Goal: Task Accomplishment & Management: Manage account settings

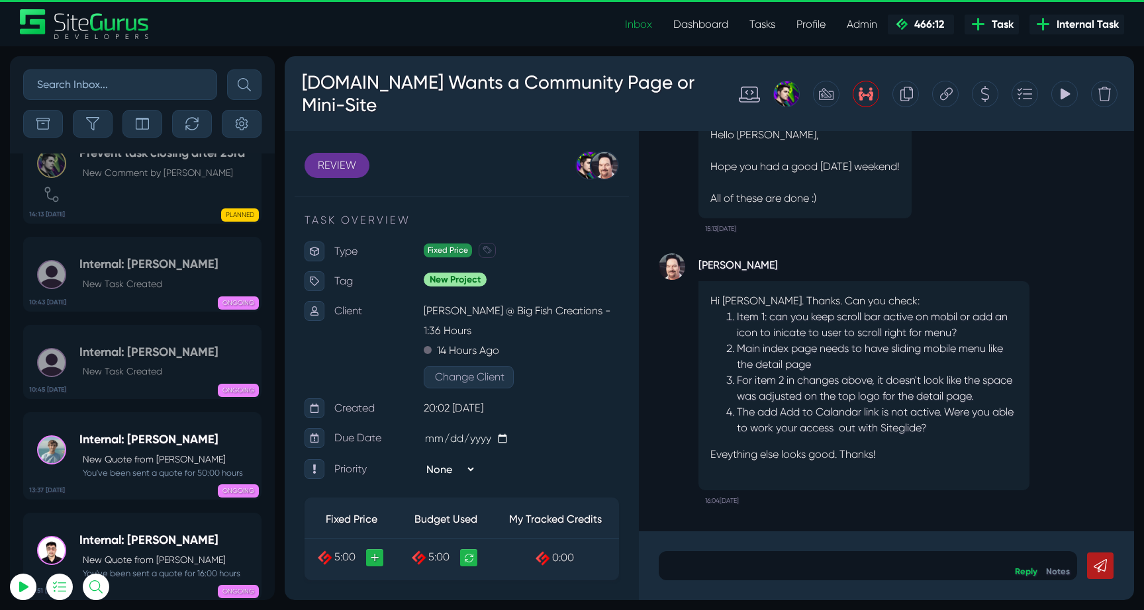
scroll to position [-52905, 0]
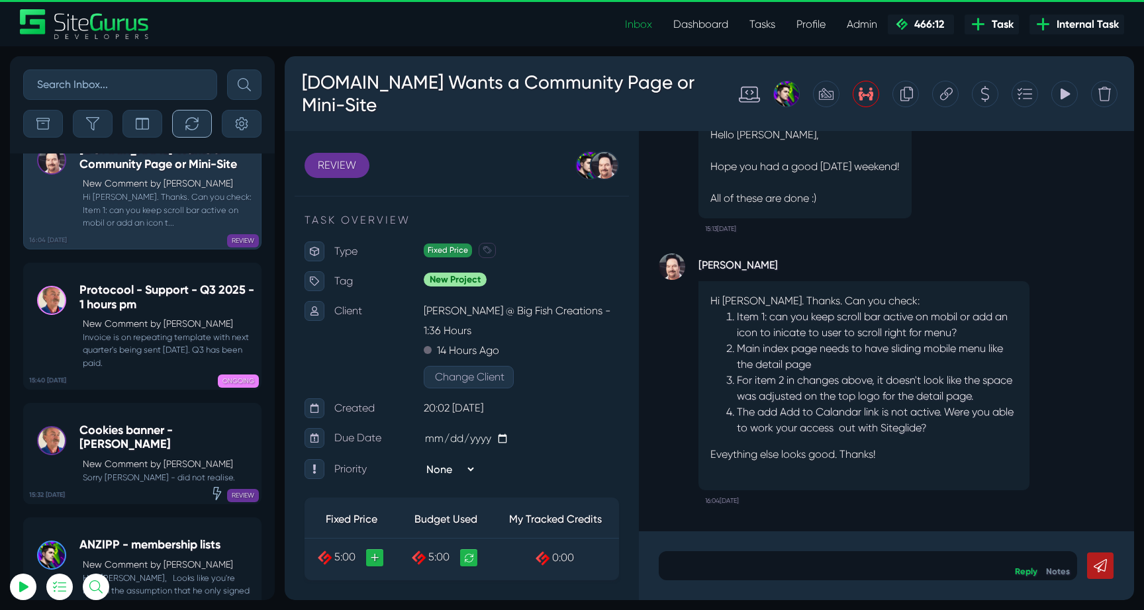
click at [184, 127] on button "button" at bounding box center [192, 124] width 40 height 28
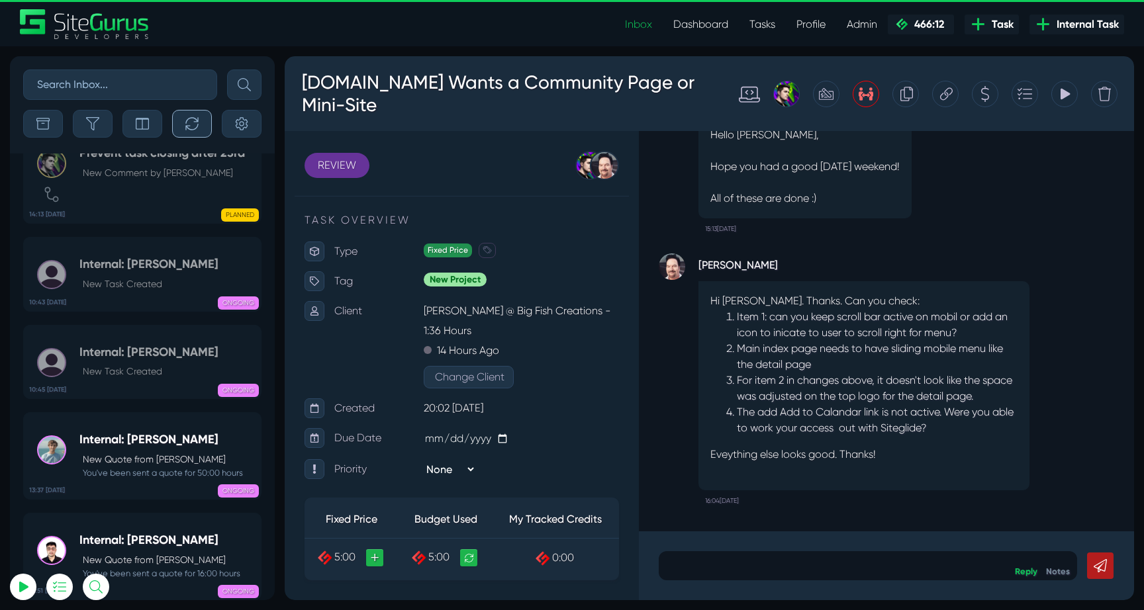
scroll to position [-52994, 0]
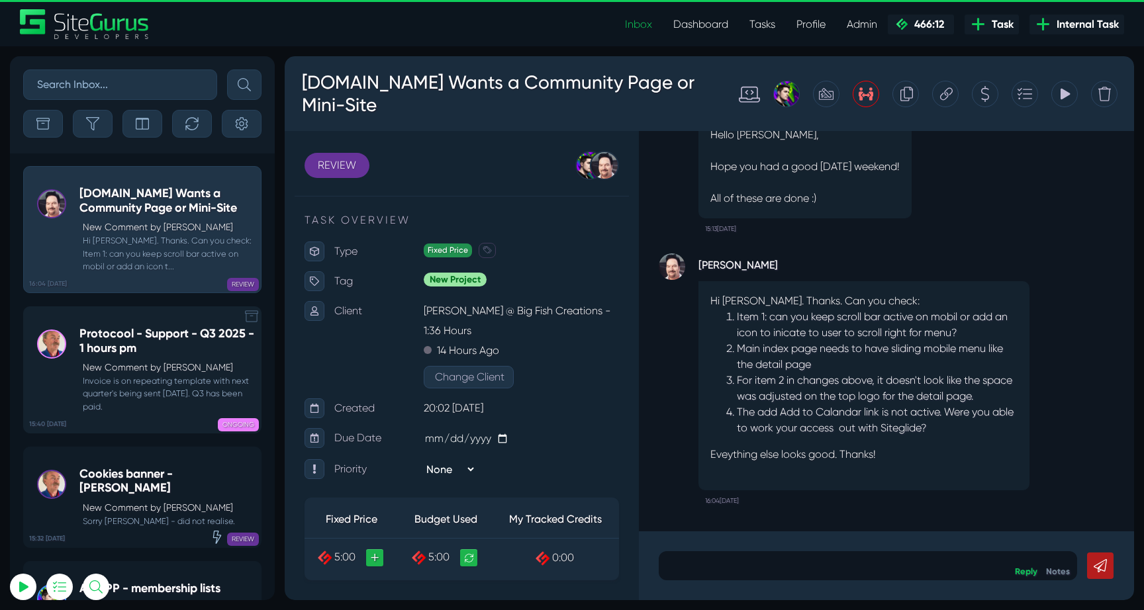
click at [111, 338] on h5 "Protocool - Support - Q3 2025 - 1 hours pm" at bounding box center [166, 341] width 175 height 28
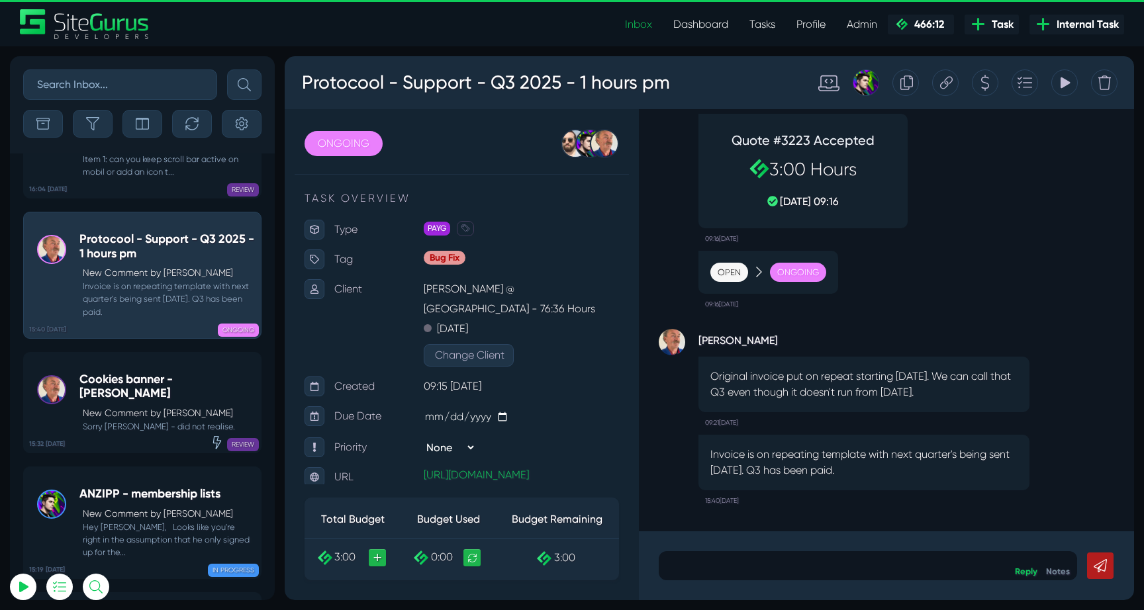
type input "luke@sitegurus.io"
drag, startPoint x: 710, startPoint y: 379, endPoint x: 939, endPoint y: 395, distance: 229.6
click at [939, 395] on p "Original invoice put on repeat starting July 30th. We can call that Q3 even tho…" at bounding box center [863, 385] width 307 height 32
drag, startPoint x: 712, startPoint y: 377, endPoint x: 948, endPoint y: 393, distance: 236.2
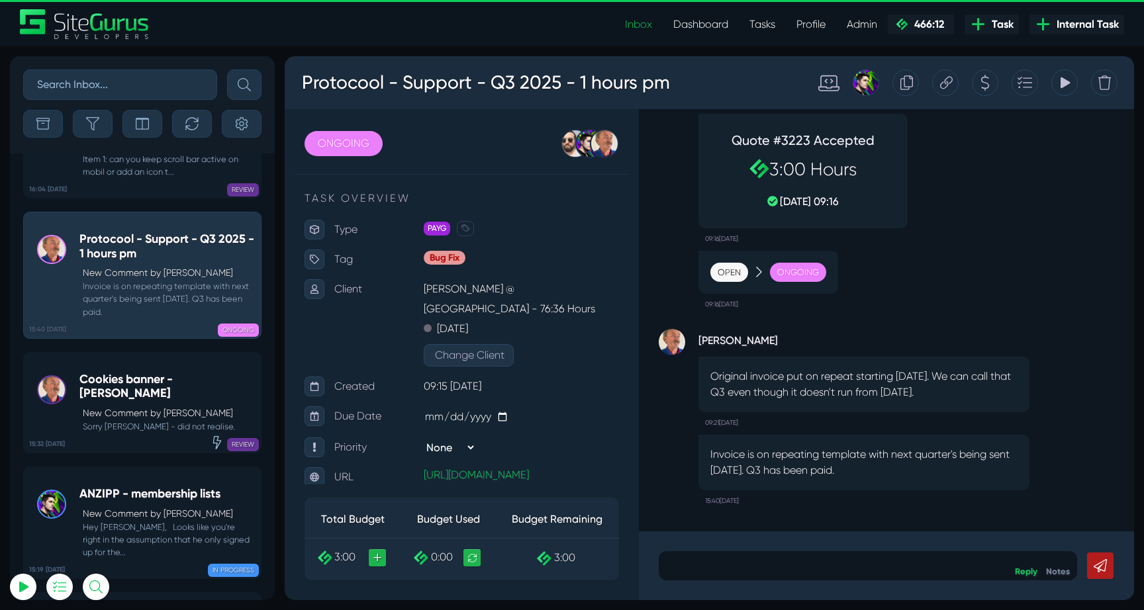
click at [948, 393] on p "Original invoice put on repeat starting July 30th. We can call that Q3 even tho…" at bounding box center [863, 385] width 307 height 32
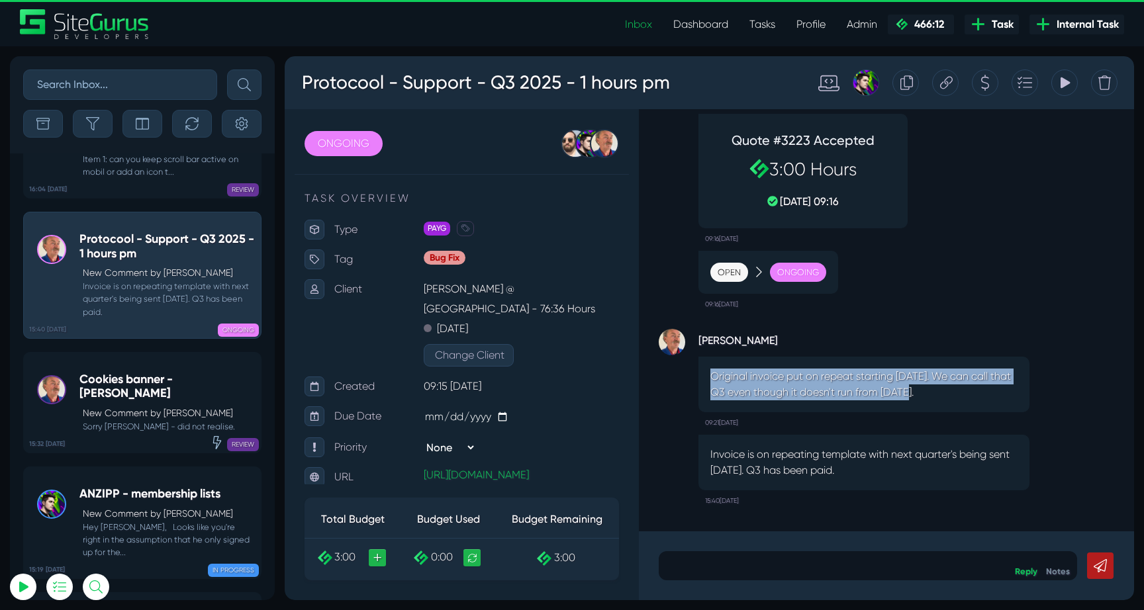
drag, startPoint x: 710, startPoint y: 375, endPoint x: 925, endPoint y: 399, distance: 216.4
click at [924, 399] on p "Original invoice put on repeat starting July 30th. We can call that Q3 even tho…" at bounding box center [863, 385] width 307 height 32
click at [925, 399] on p "Original invoice put on repeat starting July 30th. We can call that Q3 even tho…" at bounding box center [863, 385] width 307 height 32
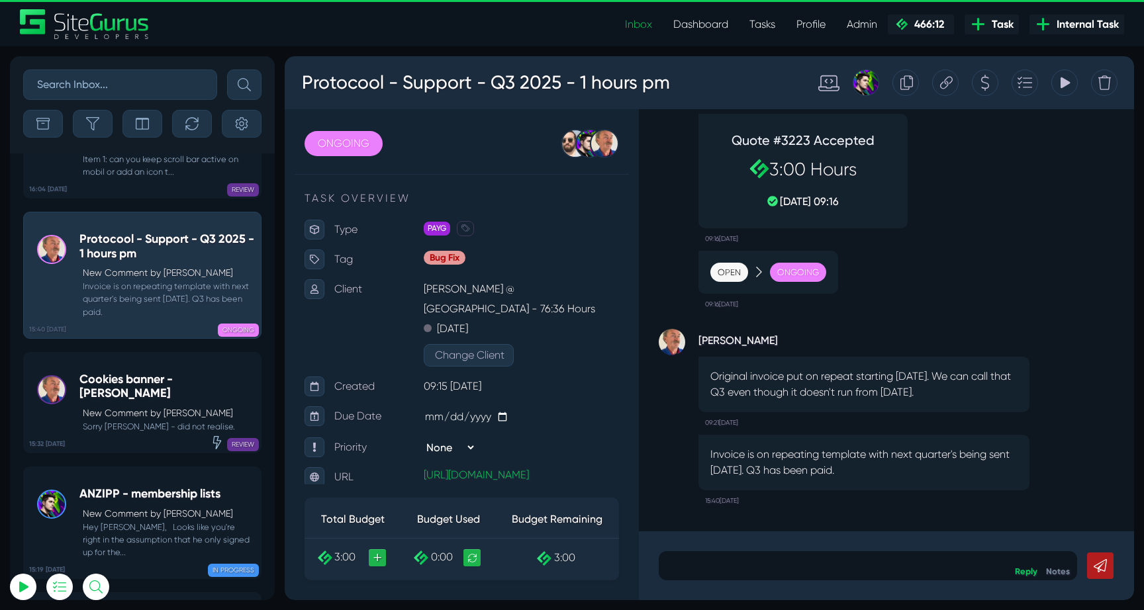
drag, startPoint x: 711, startPoint y: 373, endPoint x: 957, endPoint y: 403, distance: 248.1
click at [957, 403] on div "Original invoice put on repeat starting July 30th. We can call that Q3 even tho…" at bounding box center [863, 385] width 331 height 56
drag, startPoint x: 711, startPoint y: 454, endPoint x: 939, endPoint y: 467, distance: 228.1
click at [939, 467] on p "Invoice is on repeating template with next quarter's being sent 01/10/25. Q3 ha…" at bounding box center [863, 463] width 307 height 32
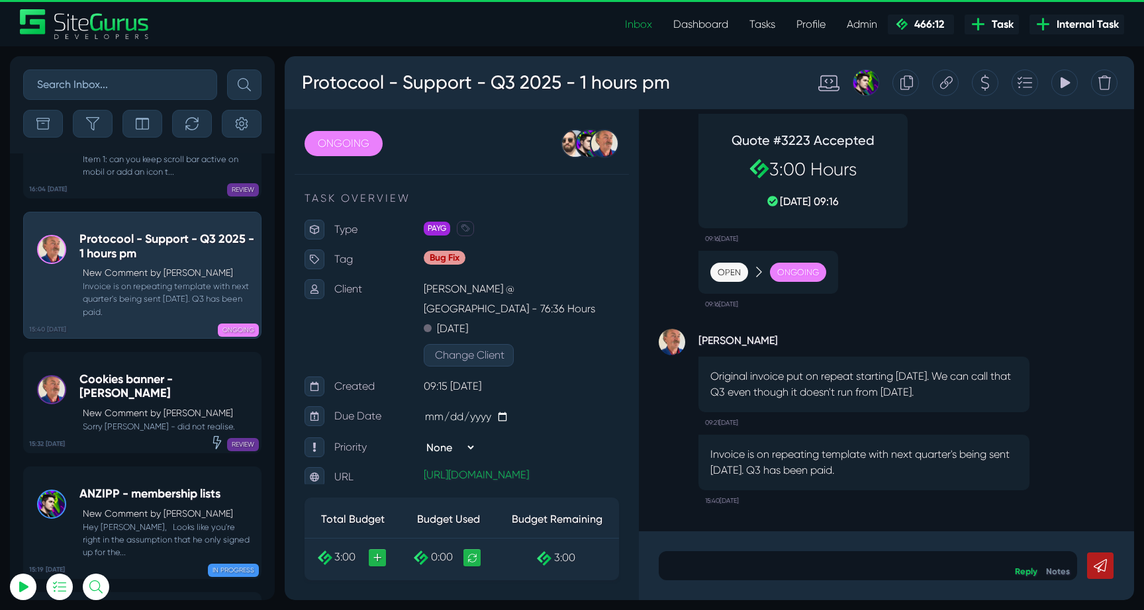
click at [939, 467] on p "Invoice is on repeating template with next quarter's being sent 01/10/25. Q3 ha…" at bounding box center [863, 463] width 307 height 32
click at [184, 420] on small "Sorry Gary - did not realise." at bounding box center [166, 426] width 175 height 13
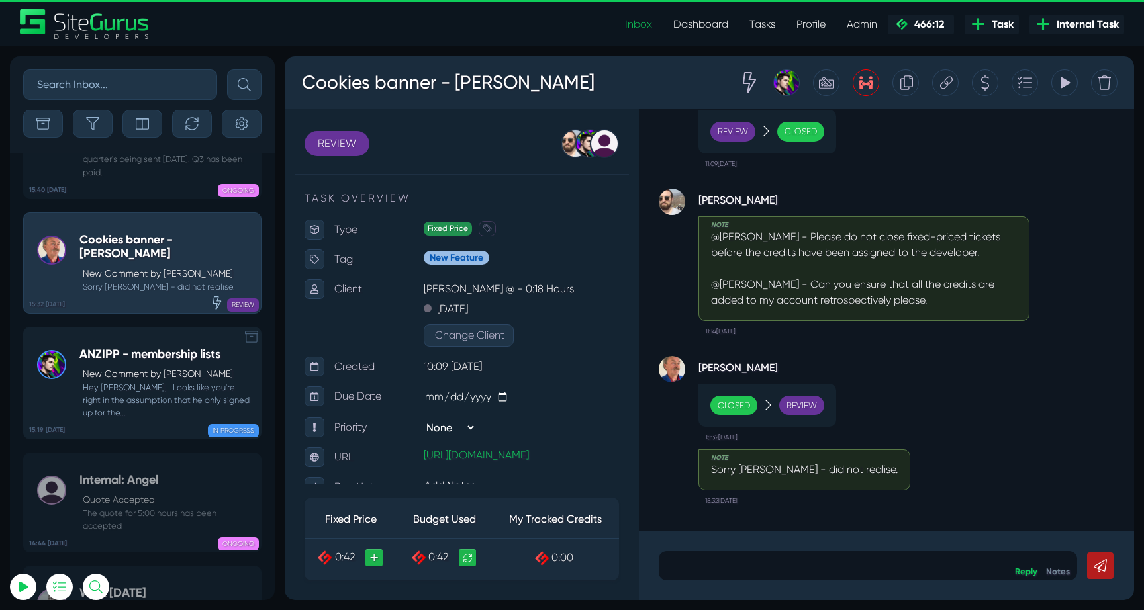
click at [183, 381] on small "Hey Bryce, Looks like you're right in the assumption that he only signed up for…" at bounding box center [166, 400] width 175 height 38
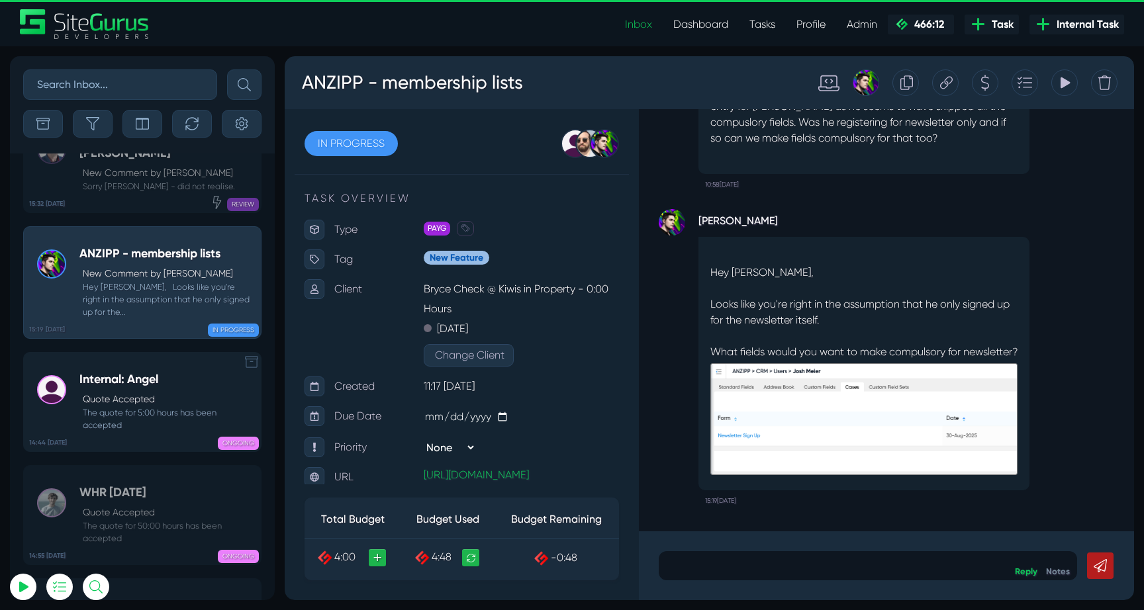
click at [156, 393] on p "Quote Accepted" at bounding box center [168, 400] width 171 height 14
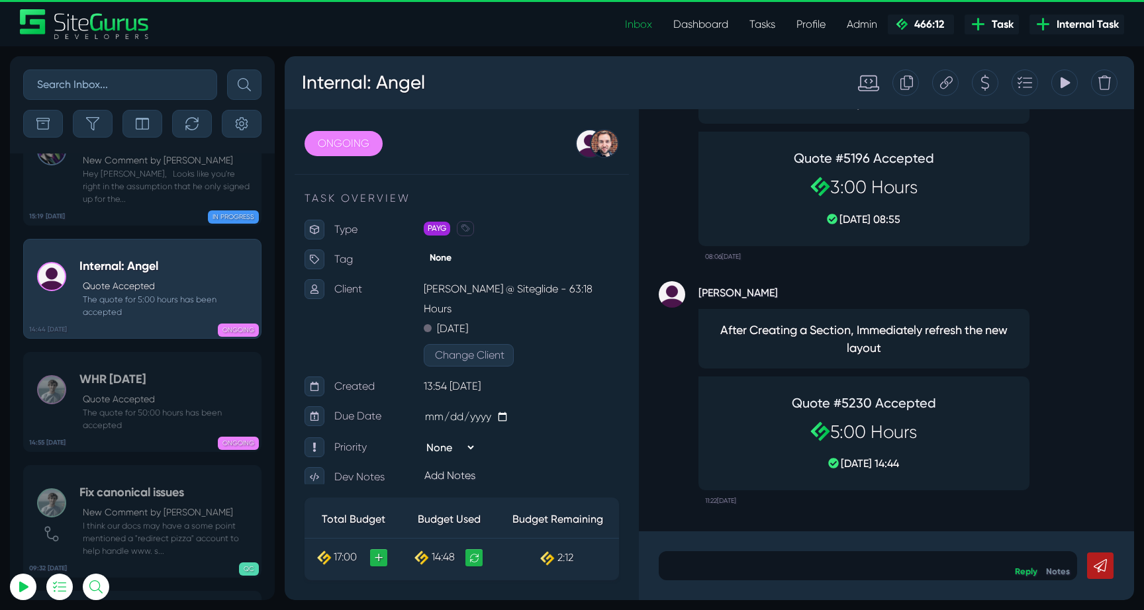
scroll to position [-52994, 0]
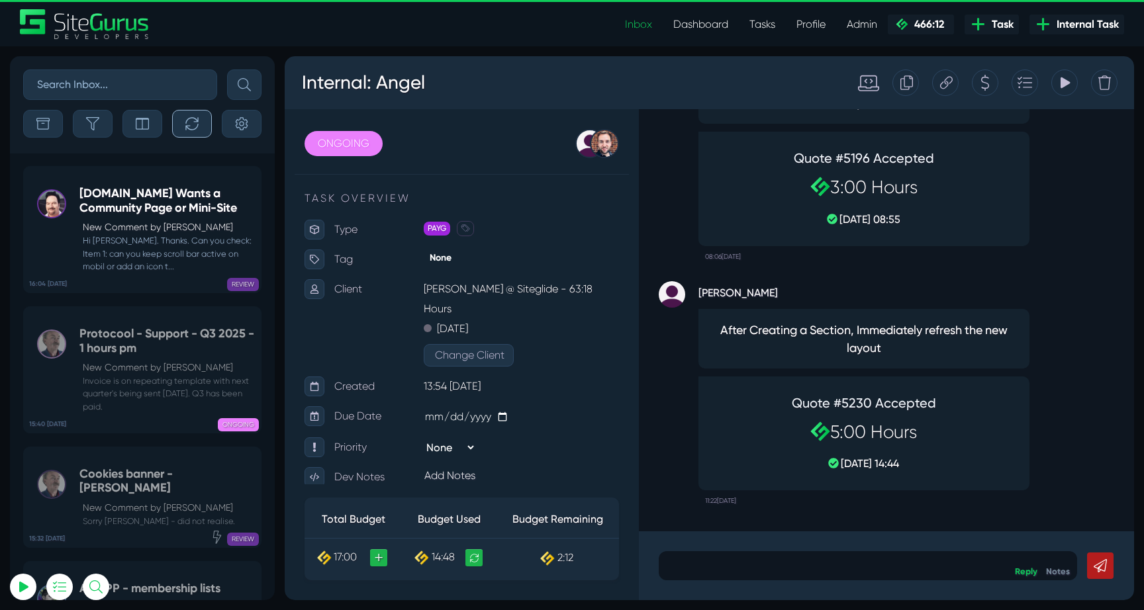
click at [182, 119] on button "button" at bounding box center [192, 124] width 40 height 28
click at [133, 230] on p "New Comment by Michael Clawson" at bounding box center [168, 227] width 171 height 14
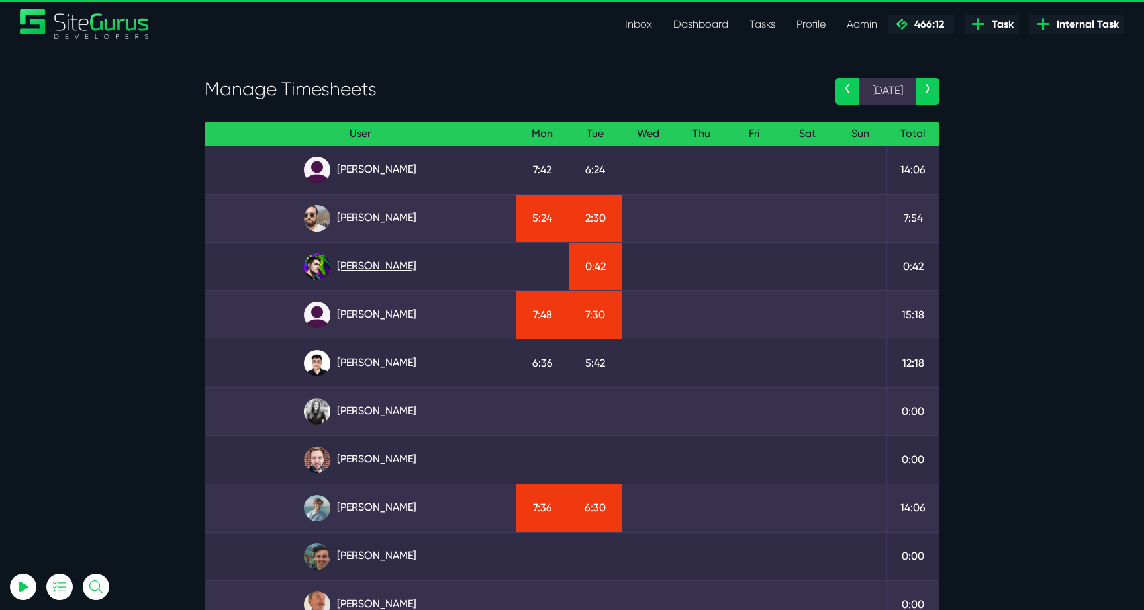
type input "luke@sitegurus.io"
click at [365, 266] on link "Josh Carter" at bounding box center [360, 267] width 290 height 26
click at [395, 222] on link "Gary Purbrick" at bounding box center [360, 218] width 290 height 26
click at [381, 314] on link "[PERSON_NAME]" at bounding box center [360, 315] width 290 height 26
click at [401, 500] on link "[PERSON_NAME]" at bounding box center [360, 508] width 290 height 26
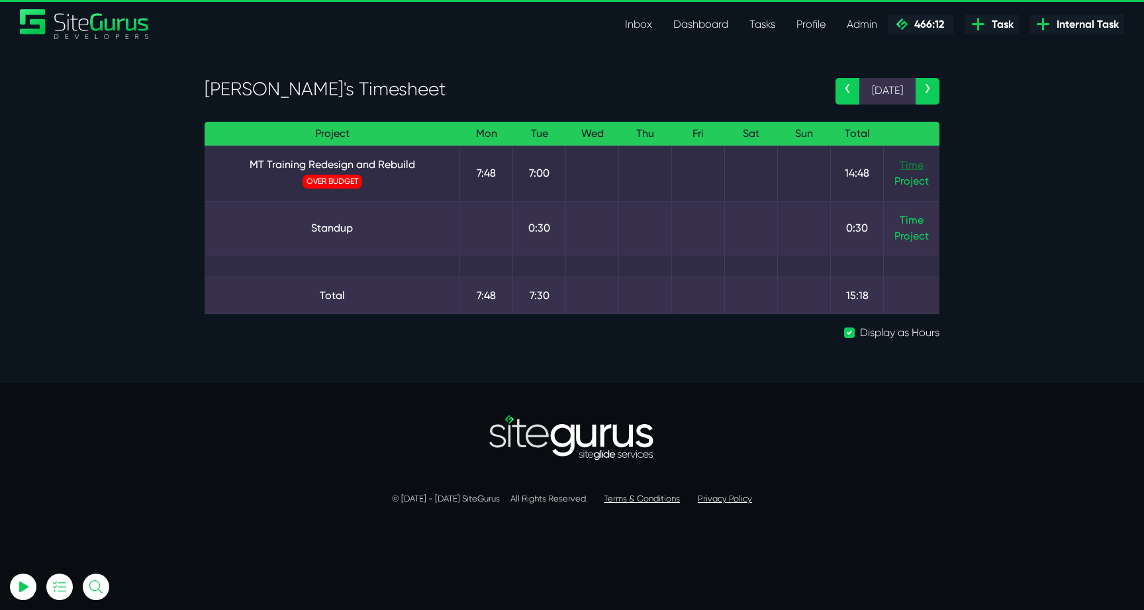
click at [915, 162] on link "Time" at bounding box center [912, 165] width 24 height 13
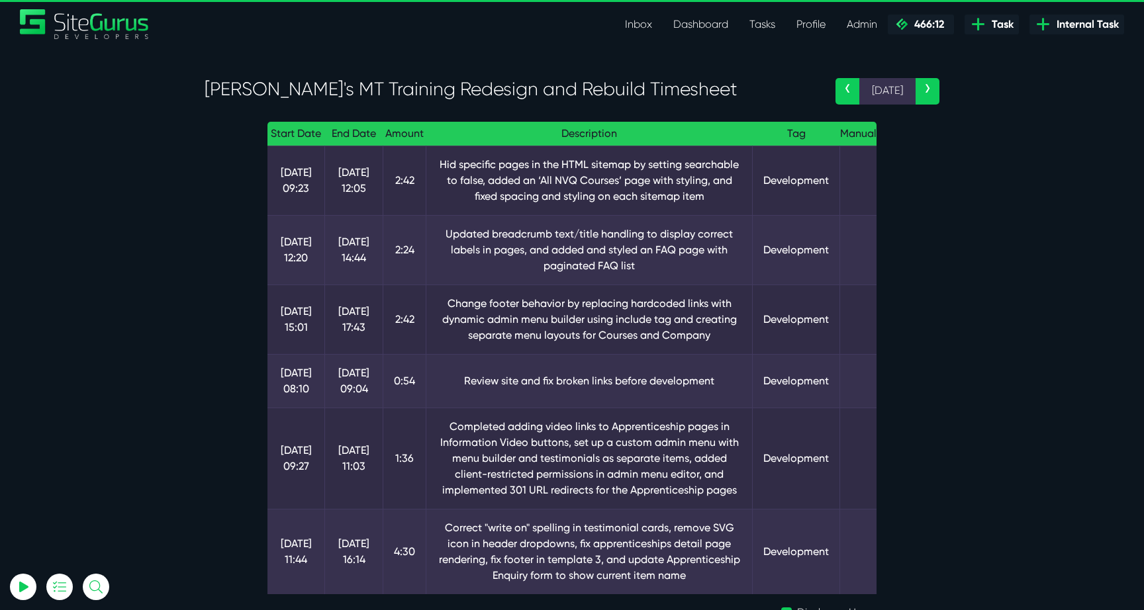
scroll to position [197, 0]
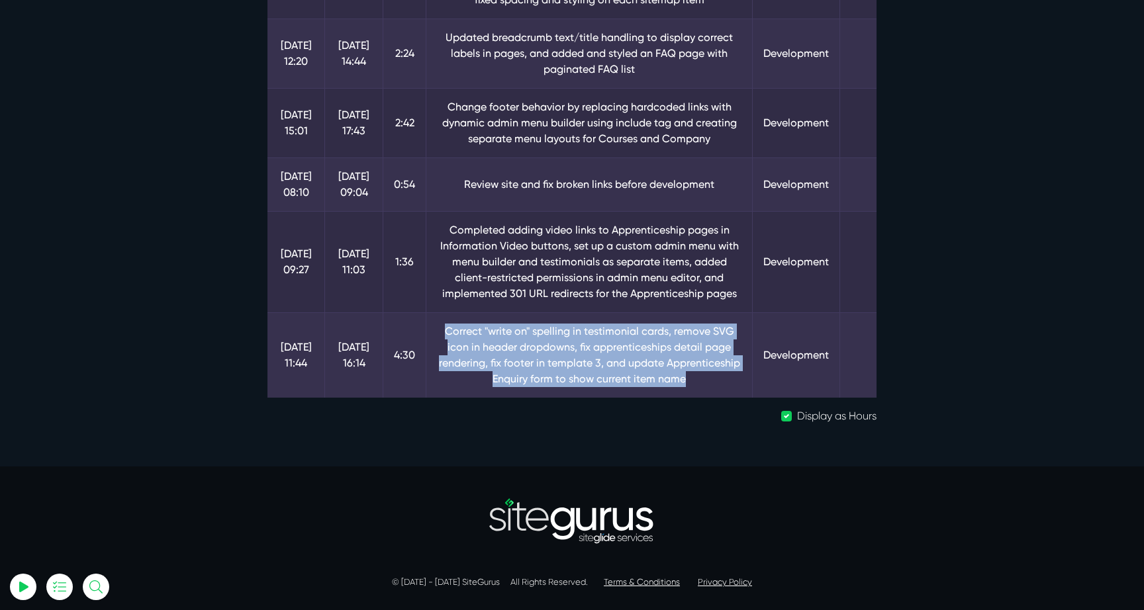
drag, startPoint x: 432, startPoint y: 327, endPoint x: 659, endPoint y: 375, distance: 232.0
click at [661, 375] on td "Correct "write on" spelling in testimonial cards, remove SVG icon in header dro…" at bounding box center [589, 354] width 326 height 85
click at [659, 375] on td "Correct "write on" spelling in testimonial cards, remove SVG icon in header dro…" at bounding box center [589, 354] width 326 height 85
